Goal: Transaction & Acquisition: Download file/media

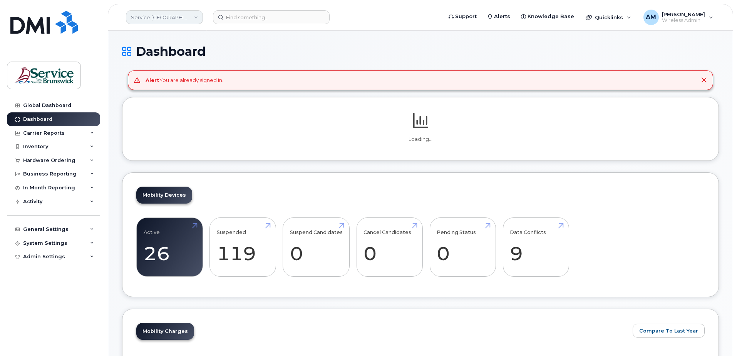
click at [163, 18] on link "Service [GEOGRAPHIC_DATA] (SNB)" at bounding box center [164, 17] width 77 height 14
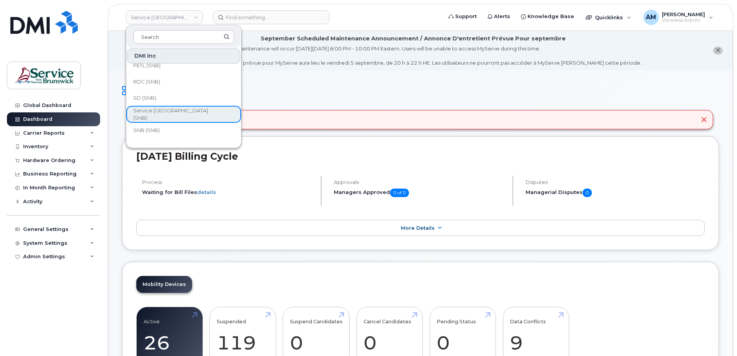
scroll to position [373, 0]
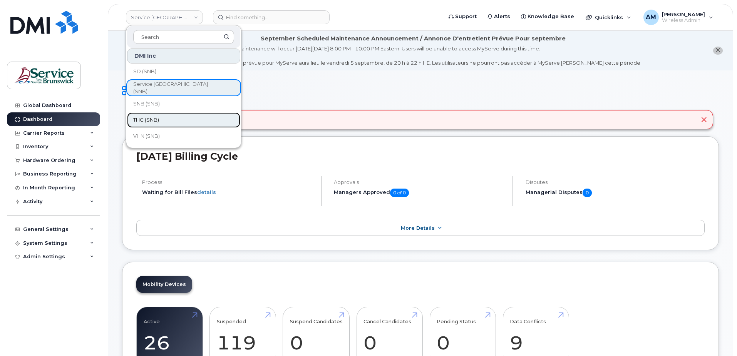
click at [169, 120] on link "THC (SNB)" at bounding box center [183, 119] width 113 height 15
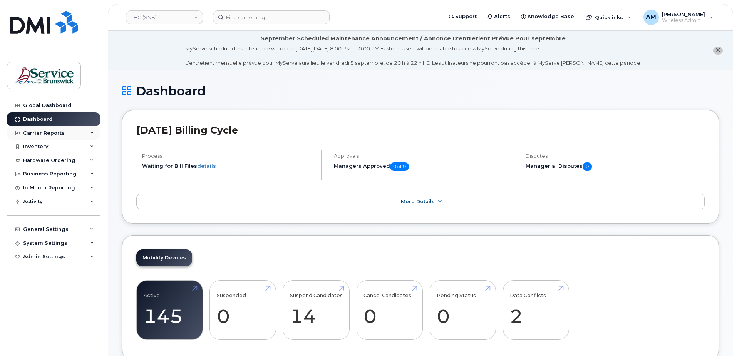
click at [48, 132] on div "Carrier Reports" at bounding box center [44, 133] width 42 height 6
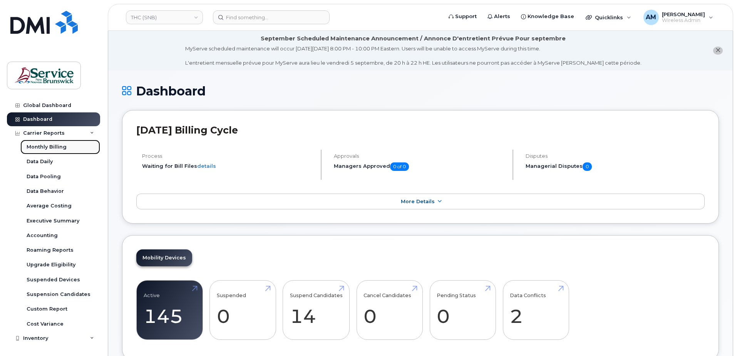
click at [44, 144] on div "Monthly Billing" at bounding box center [47, 147] width 40 height 7
click at [40, 235] on div "Accounting" at bounding box center [42, 235] width 31 height 7
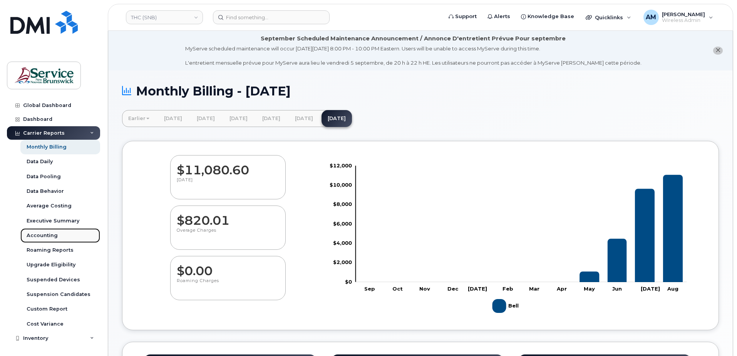
click at [54, 236] on div "Accounting" at bounding box center [42, 235] width 31 height 7
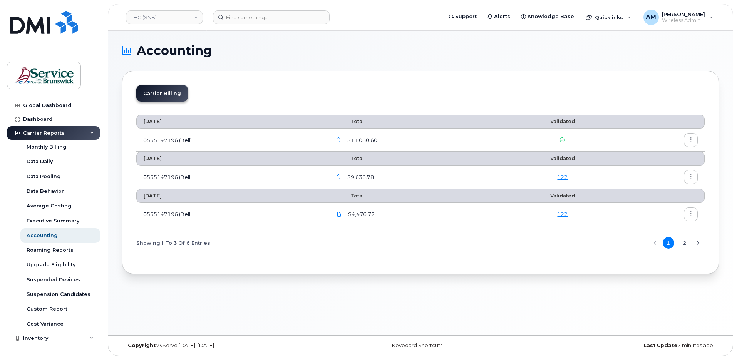
click at [382, 275] on div "Accounting Carrier Billing [DATE] Total Validated 0555147196 (Bell) $11,080.60 …" at bounding box center [420, 183] width 624 height 305
click at [341, 216] on icon at bounding box center [339, 214] width 5 height 5
click at [341, 213] on icon at bounding box center [339, 214] width 5 height 5
click at [690, 216] on icon "button" at bounding box center [690, 214] width 5 height 5
click at [664, 242] on span "Download" at bounding box center [656, 245] width 30 height 7
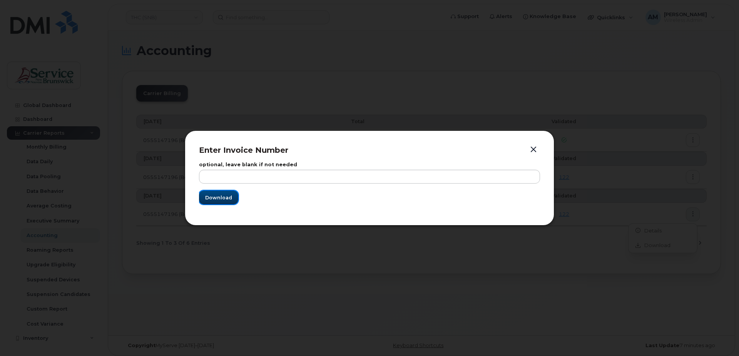
click at [218, 198] on span "Download" at bounding box center [218, 197] width 27 height 7
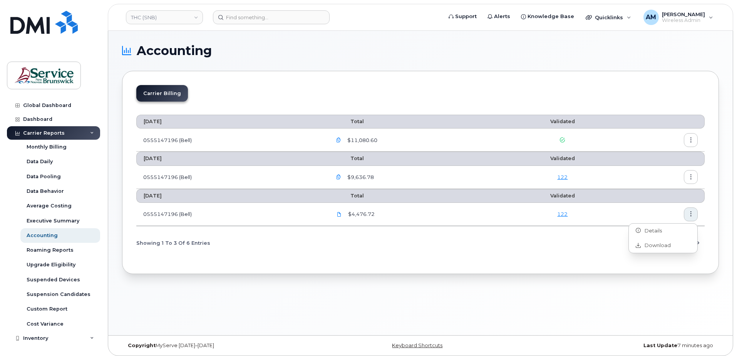
drag, startPoint x: 453, startPoint y: 317, endPoint x: 719, endPoint y: 304, distance: 266.4
click at [457, 317] on div "Accounting Carrier Billing [DATE] Total Validated 0555147196 (Bell) $11,080.60 …" at bounding box center [420, 183] width 624 height 305
click at [340, 176] on icon "button" at bounding box center [338, 177] width 5 height 5
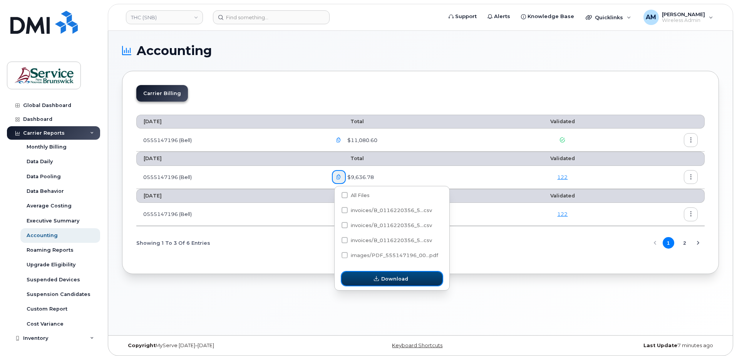
click at [377, 278] on icon "button" at bounding box center [376, 278] width 5 height 5
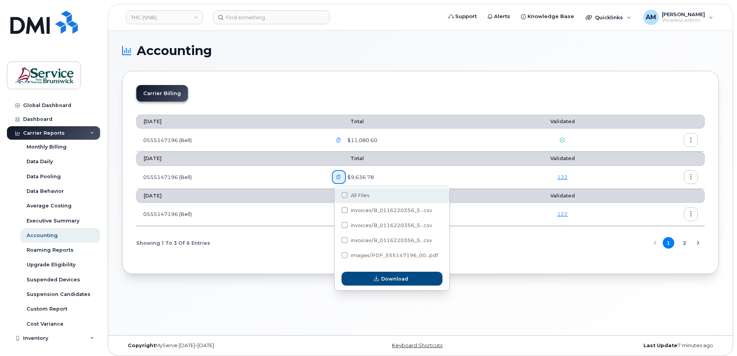
click at [346, 193] on span at bounding box center [344, 195] width 6 height 6
click at [336, 194] on input "All Files" at bounding box center [334, 196] width 4 height 4
checkbox input "true"
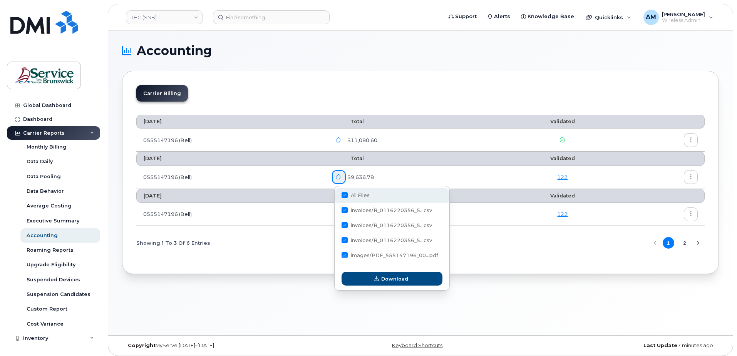
checkbox input "true"
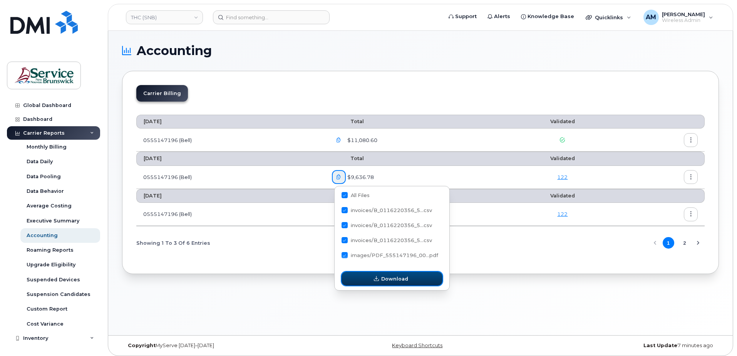
click at [397, 280] on span "Download" at bounding box center [394, 278] width 27 height 7
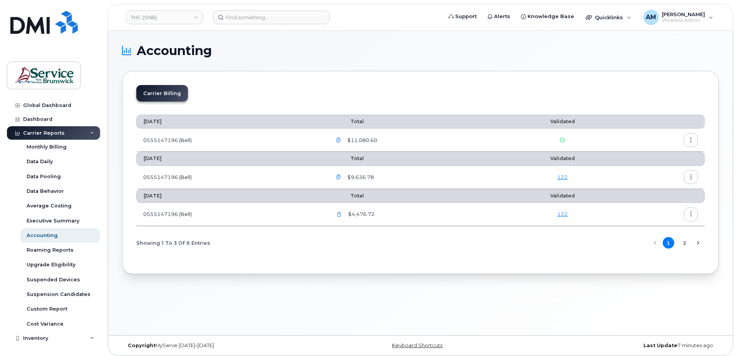
click at [695, 177] on button "button" at bounding box center [691, 177] width 14 height 14
click at [670, 210] on div "Download" at bounding box center [663, 208] width 69 height 15
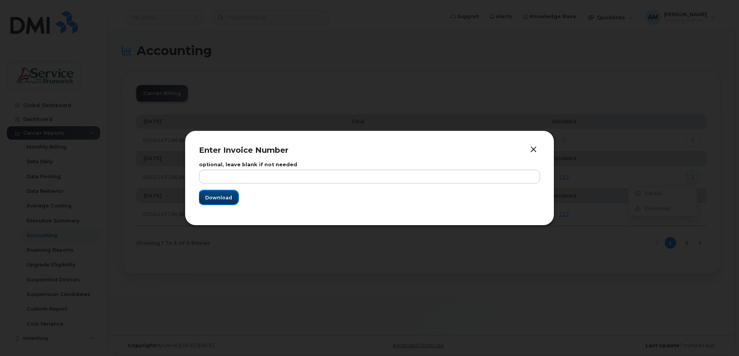
click at [230, 194] on span "Download" at bounding box center [218, 197] width 27 height 7
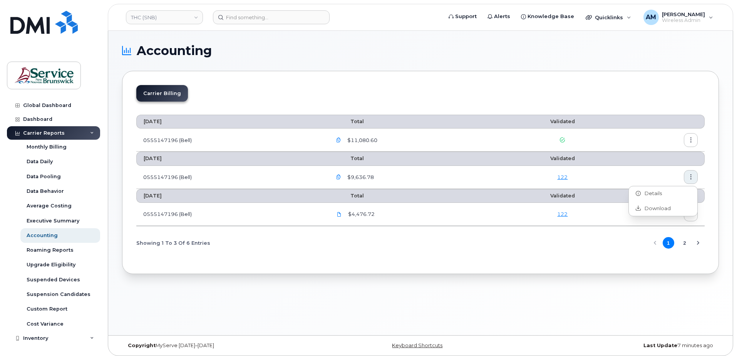
click at [247, 320] on div "Accounting Carrier Billing [DATE] Total Validated 0555147196 (Bell) $11,080.60 …" at bounding box center [420, 183] width 624 height 305
